Goal: Task Accomplishment & Management: Use online tool/utility

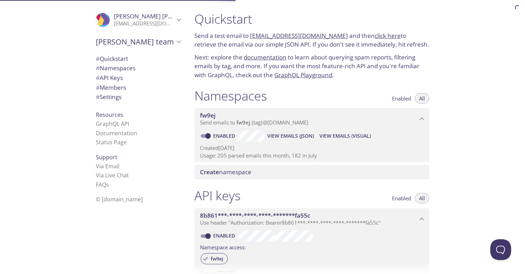
click at [375, 35] on link "click here" at bounding box center [388, 36] width 26 height 8
click at [239, 171] on span "Create namespace" at bounding box center [225, 172] width 51 height 8
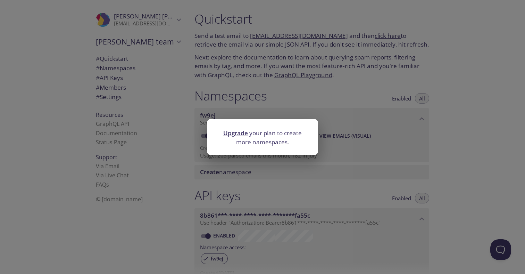
click at [290, 161] on div "Upgrade your plan to create more namespaces." at bounding box center [262, 137] width 525 height 274
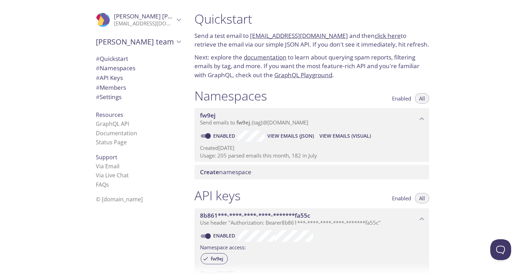
click at [242, 174] on span "Create namespace" at bounding box center [225, 172] width 51 height 8
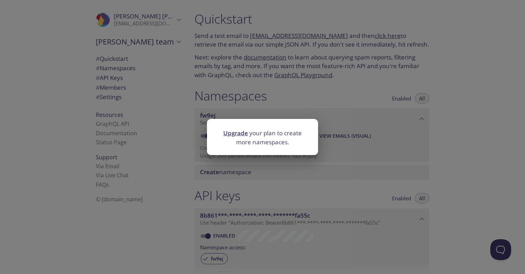
click at [239, 132] on link "Upgrade" at bounding box center [235, 133] width 25 height 8
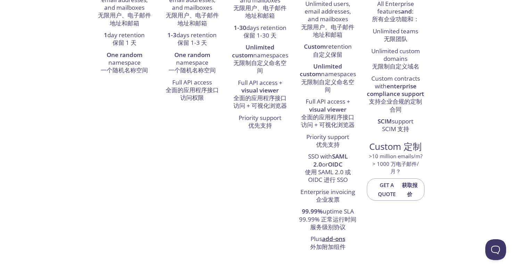
scroll to position [270, 0]
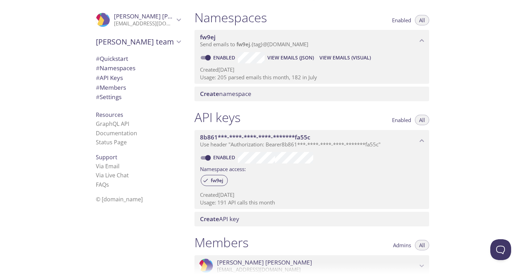
scroll to position [79, 0]
click at [136, 43] on span "[PERSON_NAME] team" at bounding box center [135, 42] width 78 height 10
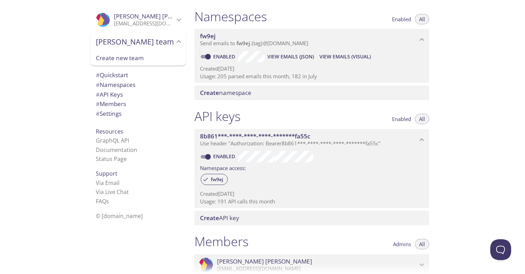
click at [141, 17] on span "[PERSON_NAME]" at bounding box center [144, 17] width 60 height 8
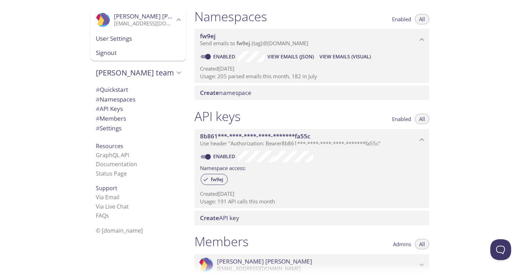
click at [132, 39] on span "User Settings" at bounding box center [138, 38] width 85 height 9
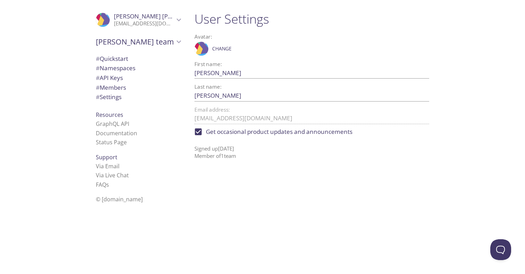
click at [126, 49] on div "[PERSON_NAME] team" at bounding box center [138, 42] width 96 height 18
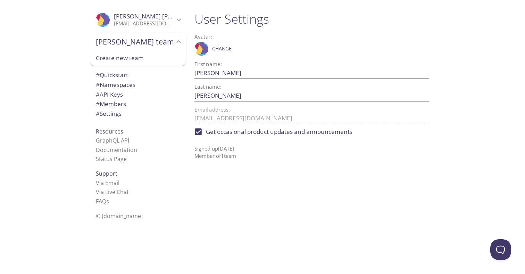
click at [125, 45] on span "[PERSON_NAME] team" at bounding box center [135, 42] width 78 height 10
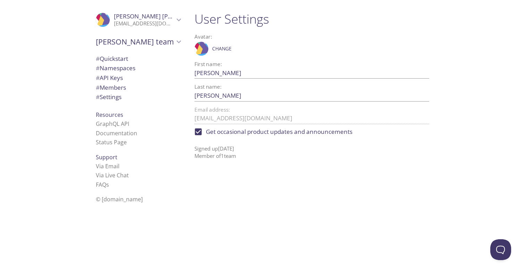
click at [110, 56] on span "# Quickstart" at bounding box center [112, 59] width 32 height 8
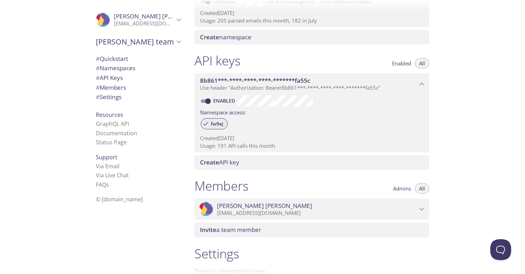
scroll to position [140, 0]
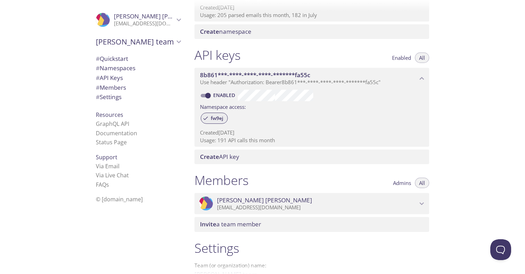
click at [218, 158] on span "Create" at bounding box center [209, 156] width 19 height 8
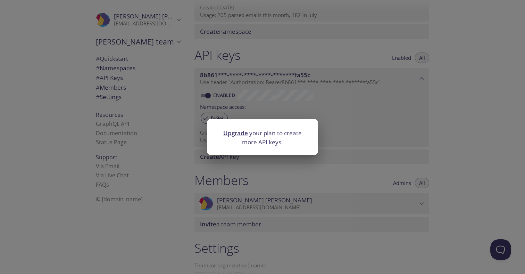
click at [240, 150] on div at bounding box center [262, 151] width 111 height 7
click at [257, 161] on div "Upgrade your plan to create more API keys." at bounding box center [262, 137] width 525 height 274
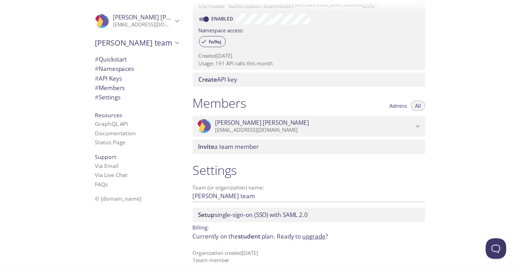
scroll to position [220, 0]
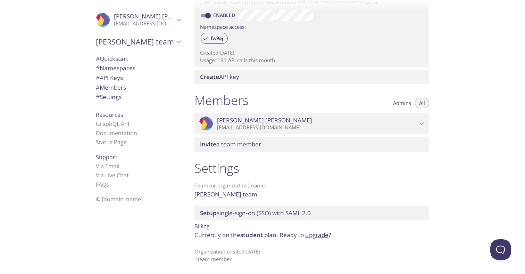
click at [327, 234] on link "upgrade" at bounding box center [316, 235] width 23 height 8
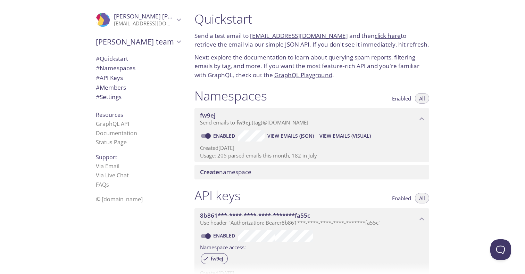
drag, startPoint x: 197, startPoint y: 93, endPoint x: 267, endPoint y: 97, distance: 69.9
click at [267, 97] on h1 "Namespaces" at bounding box center [230, 96] width 73 height 16
click at [344, 135] on span "View Emails (Visual)" at bounding box center [344, 136] width 51 height 8
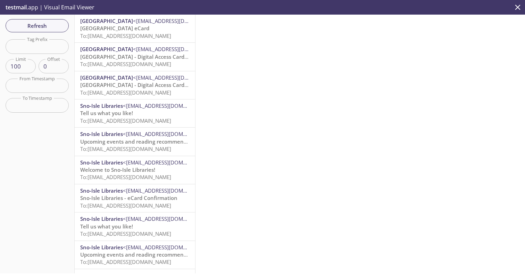
click at [148, 30] on span "[GEOGRAPHIC_DATA] eCard" at bounding box center [114, 28] width 69 height 7
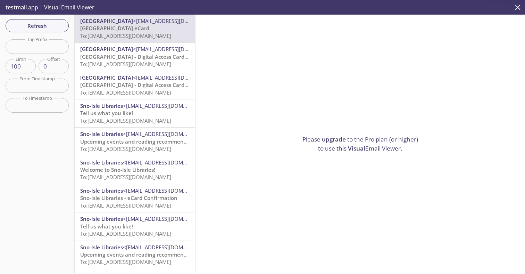
click at [147, 59] on span "[GEOGRAPHIC_DATA] - Digital Access Card Confirmation" at bounding box center [149, 56] width 139 height 7
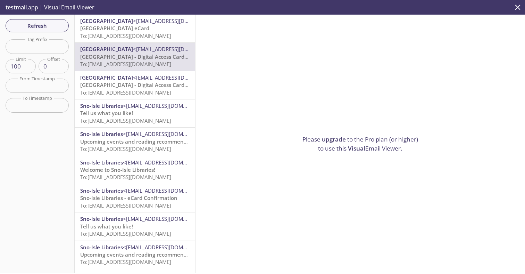
click at [144, 88] on span "[GEOGRAPHIC_DATA] - Digital Access Card Confirmation" at bounding box center [149, 84] width 139 height 7
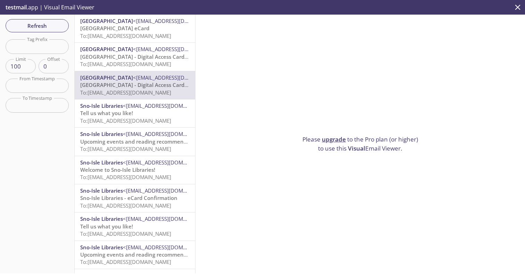
click at [134, 113] on p "Tell us what you like! To: [EMAIL_ADDRESS][DOMAIN_NAME]" at bounding box center [134, 116] width 109 height 15
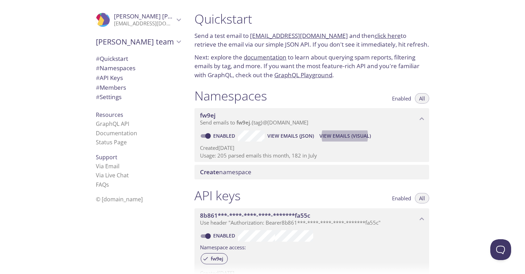
click at [300, 53] on p "Next: explore the documentation to learn about querying spam reports, filtering…" at bounding box center [311, 66] width 235 height 27
click at [323, 136] on span "View Emails (Visual)" at bounding box center [344, 136] width 51 height 8
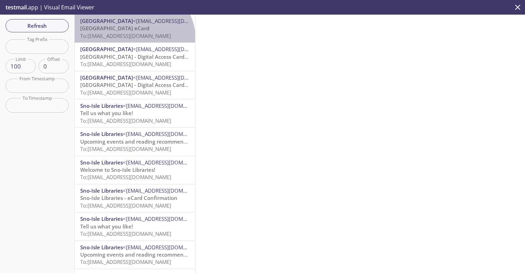
click at [132, 41] on div "[GEOGRAPHIC_DATA] <[EMAIL_ADDRESS][DOMAIN_NAME]> [GEOGRAPHIC_DATA] eCard To: [E…" at bounding box center [135, 29] width 121 height 28
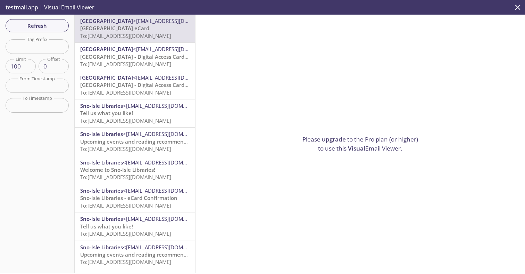
click at [352, 147] on span "Visual" at bounding box center [356, 148] width 17 height 8
click at [340, 135] on link "upgrade" at bounding box center [334, 139] width 24 height 8
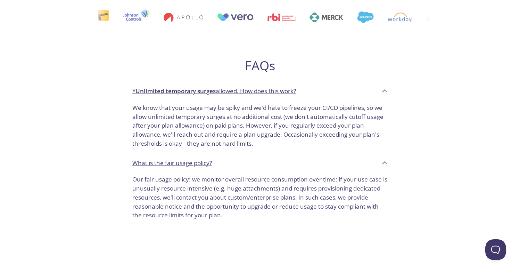
scroll to position [407, 0]
